Goal: Information Seeking & Learning: Check status

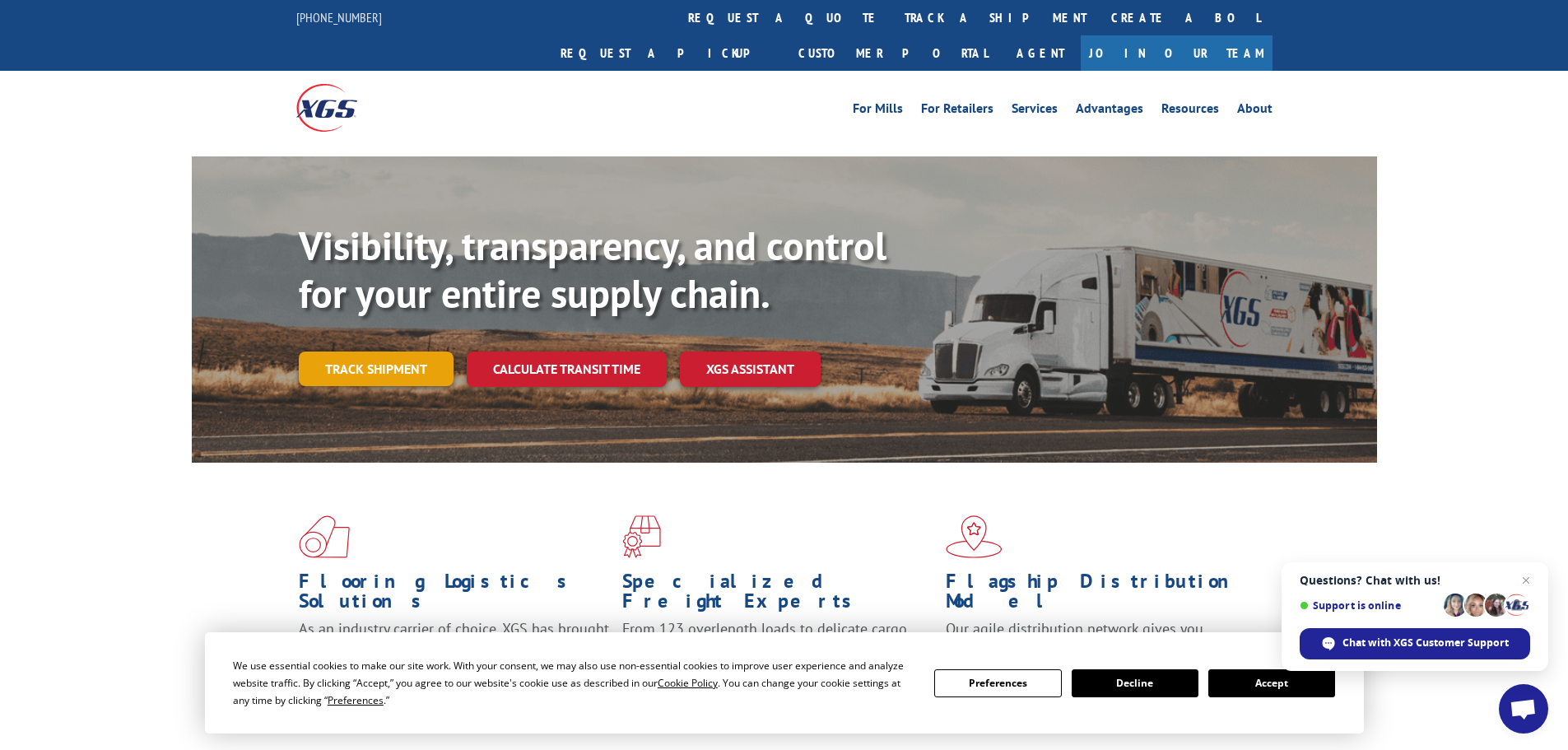
click at [368, 352] on link "Track shipment" at bounding box center [375, 369] width 155 height 35
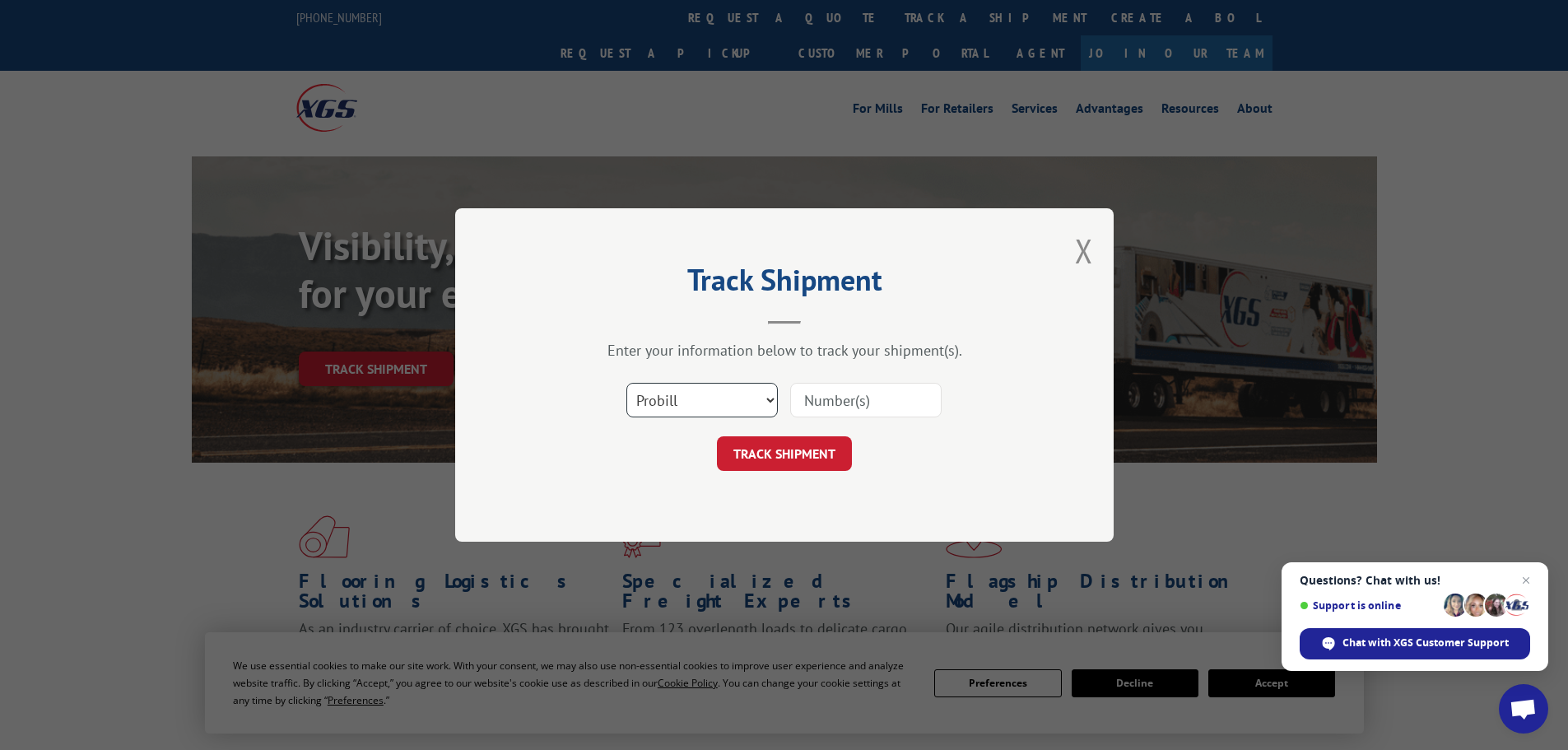
click at [666, 400] on select "Select category... Probill BOL PO" at bounding box center [702, 400] width 151 height 35
select select "po"
click at [626, 383] on select "Select category... Probill BOL PO" at bounding box center [702, 400] width 151 height 35
paste input "29521741"
type input "29521741"
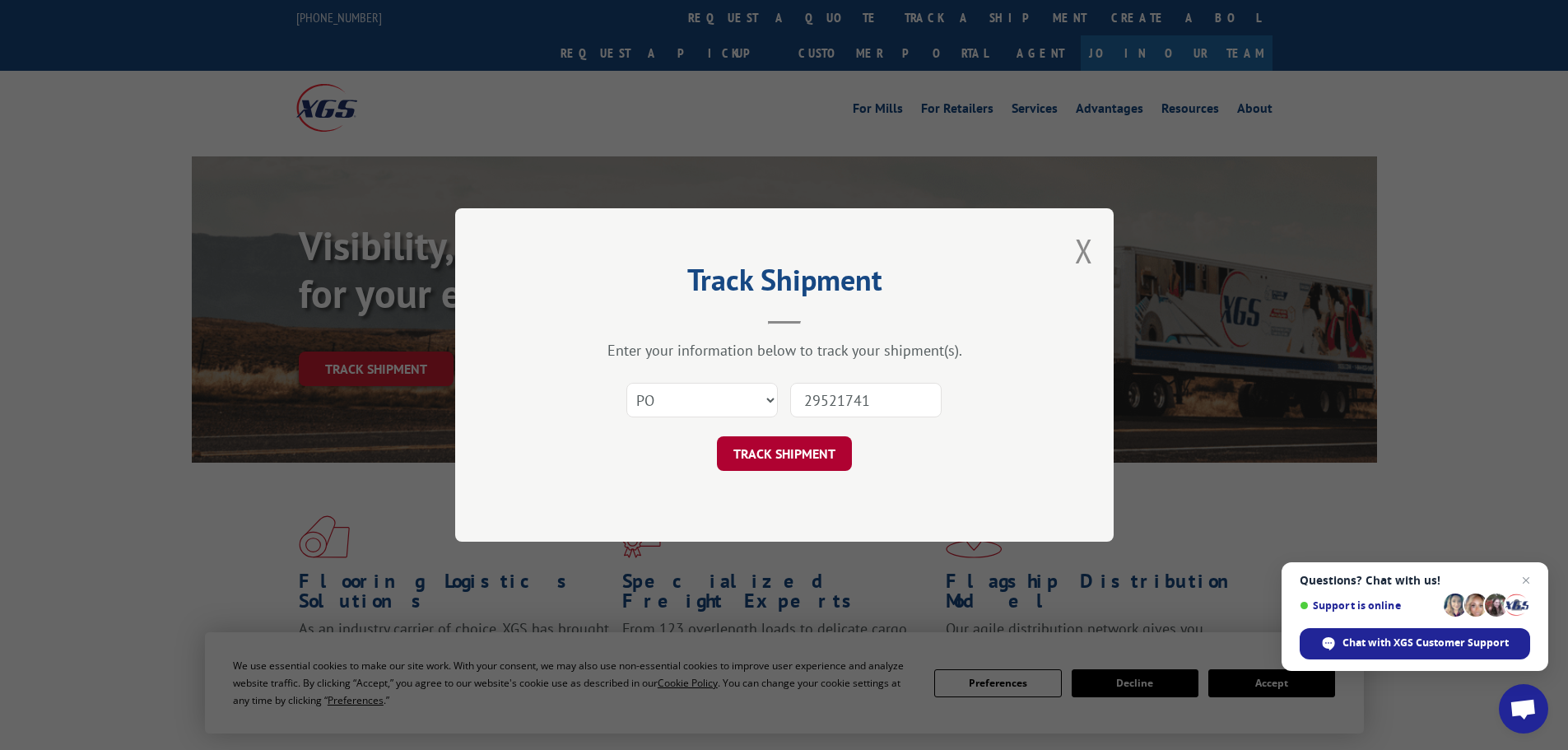
drag, startPoint x: 800, startPoint y: 450, endPoint x: 796, endPoint y: 434, distance: 16.5
click at [800, 449] on button "TRACK SHIPMENT" at bounding box center [784, 453] width 135 height 35
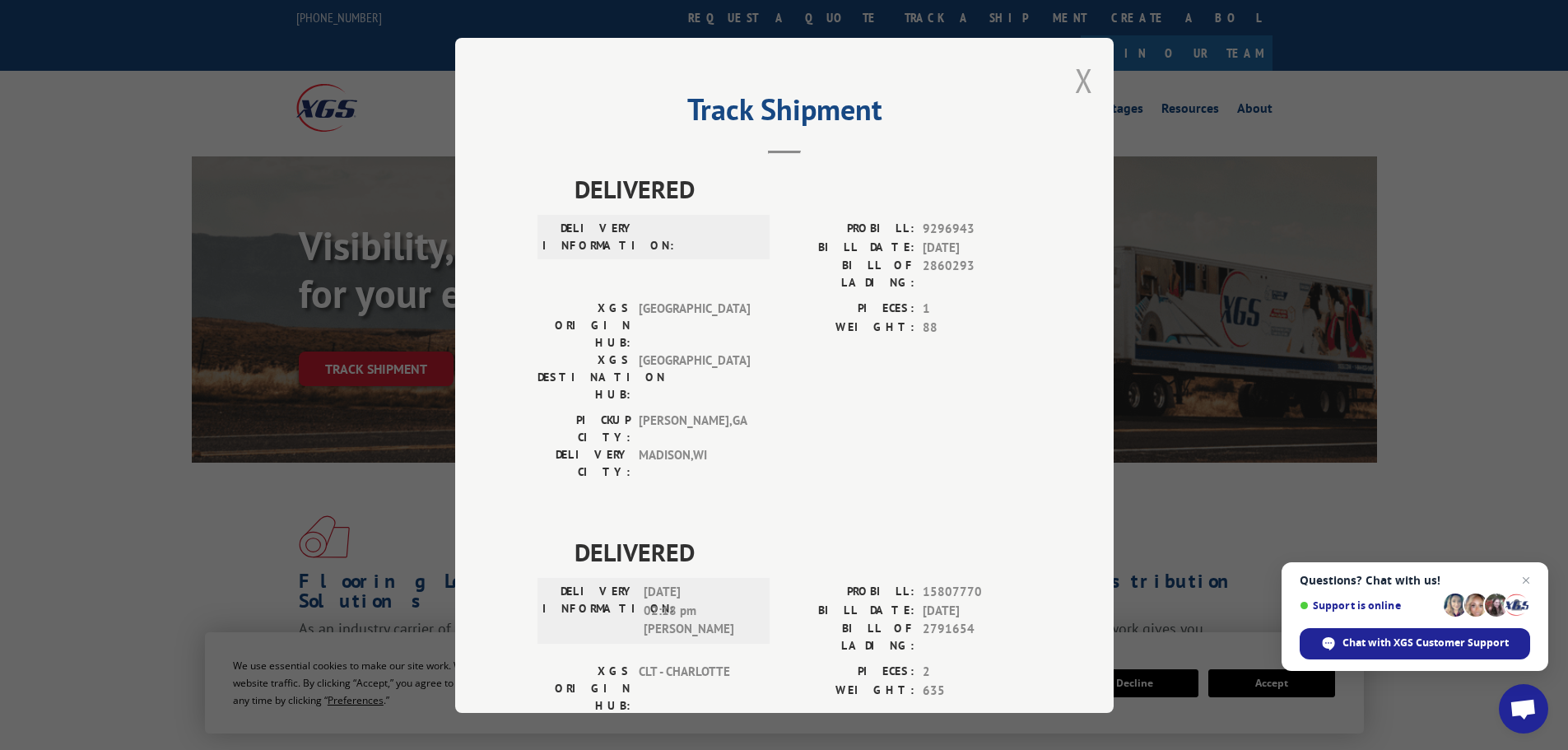
click at [1075, 79] on button "Close modal" at bounding box center [1084, 80] width 18 height 44
